Goal: Browse casually

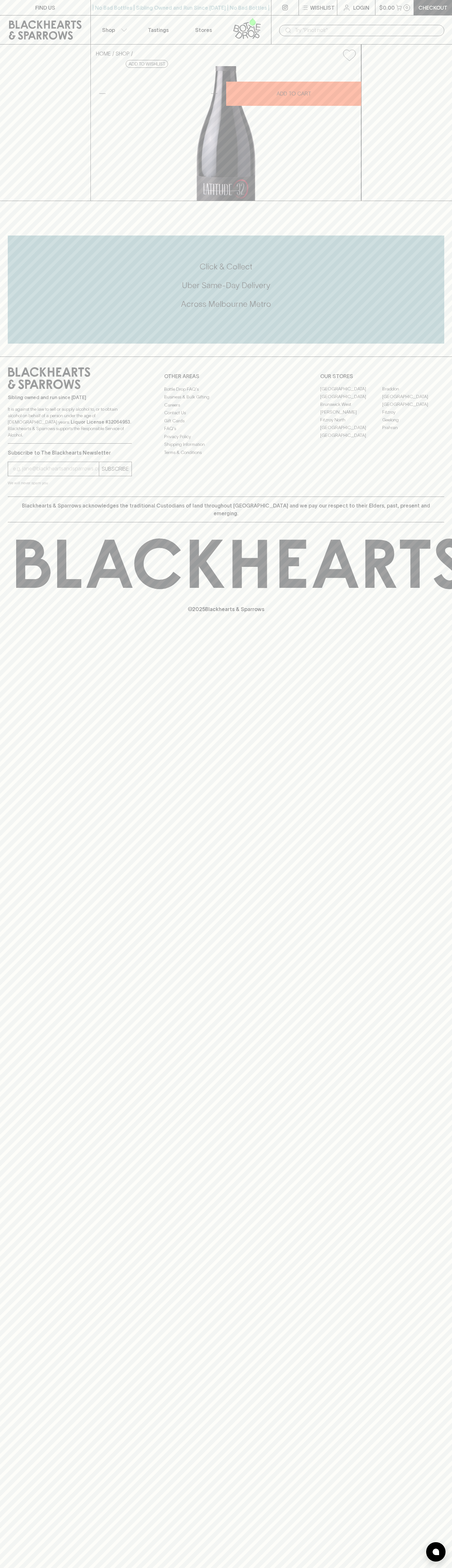
click at [130, 30] on button "Shop" at bounding box center [113, 30] width 45 height 29
click at [393, 1568] on html "FIND US | No Bad Bottles | Sibling Owned and Run Since [DATE] | No Bad Bottles …" at bounding box center [226, 784] width 452 height 1568
click at [28, 1437] on div at bounding box center [226, 784] width 452 height 1568
